Goal: Task Accomplishment & Management: Manage account settings

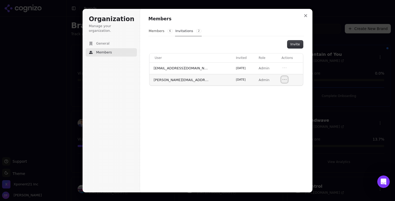
click at [282, 79] on icon "Open menu" at bounding box center [284, 79] width 5 height 5
drag, startPoint x: 195, startPoint y: 79, endPoint x: 151, endPoint y: 81, distance: 43.1
click at [151, 81] on td "[PERSON_NAME][EMAIL_ADDRESS][DOMAIN_NAME]" at bounding box center [191, 80] width 84 height 12
copy span "[PERSON_NAME][EMAIL_ADDRESS][DOMAIN_NAME]"
click at [281, 78] on button "Open menu" at bounding box center [284, 80] width 6 height 6
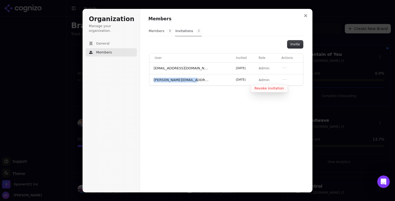
click at [266, 87] on button "Revoke invitation" at bounding box center [269, 88] width 36 height 7
click at [157, 30] on button "Members 6" at bounding box center [160, 31] width 25 height 10
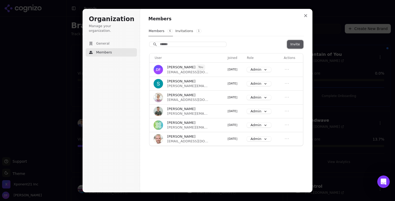
click at [299, 42] on button "Invite" at bounding box center [295, 44] width 16 height 8
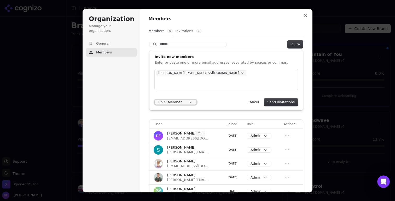
click at [181, 103] on button "Role: Member" at bounding box center [176, 102] width 42 height 5
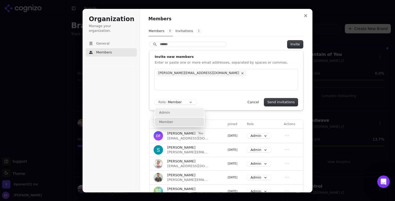
click at [178, 116] on div "Admin" at bounding box center [179, 112] width 49 height 9
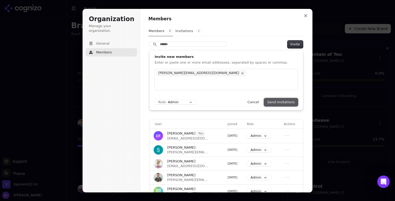
click at [280, 100] on button "Send invitations" at bounding box center [281, 102] width 34 height 8
